Goal: Find specific page/section: Find specific page/section

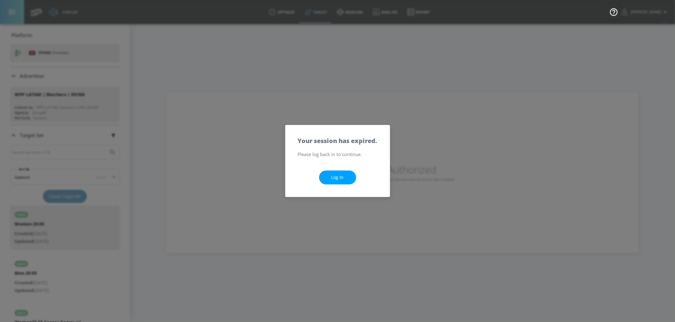
scroll to position [100, 0]
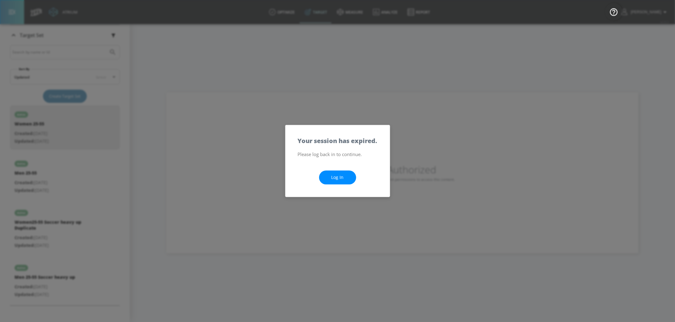
drag, startPoint x: 0, startPoint y: 0, endPoint x: 340, endPoint y: 178, distance: 384.1
click at [340, 178] on link "Log In" at bounding box center [337, 178] width 37 height 14
